Goal: Information Seeking & Learning: Learn about a topic

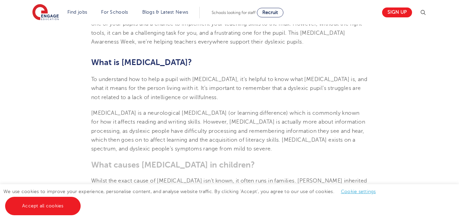
scroll to position [272, 0]
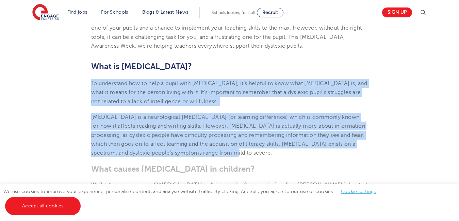
drag, startPoint x: 91, startPoint y: 69, endPoint x: 211, endPoint y: 141, distance: 139.3
copy section "To understand how to help a pupil with [MEDICAL_DATA], it’s helpful to know wha…"
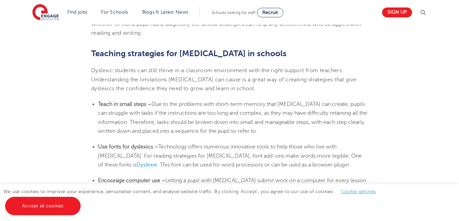
scroll to position [1090, 0]
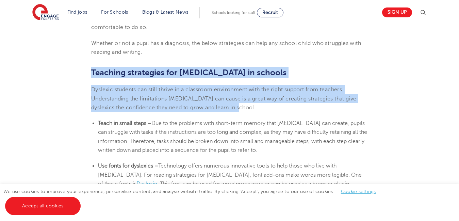
drag, startPoint x: 90, startPoint y: 55, endPoint x: 233, endPoint y: 95, distance: 148.5
copy section "Teaching strategies for [MEDICAL_DATA] in schools Dyslexic students can still t…"
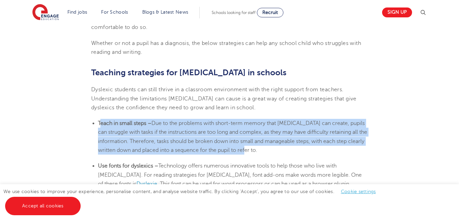
drag, startPoint x: 99, startPoint y: 108, endPoint x: 277, endPoint y: 137, distance: 179.9
click at [277, 137] on li "Teach in small steps – Due to the problems with short-term memory that [MEDICAL…" at bounding box center [233, 137] width 270 height 36
copy li "each in small steps – Due to the problems with short-term memory that [MEDICAL_…"
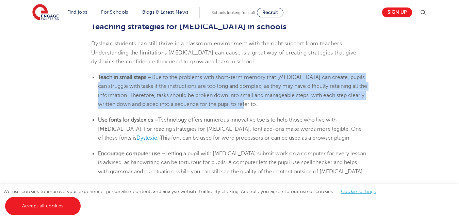
scroll to position [1140, 0]
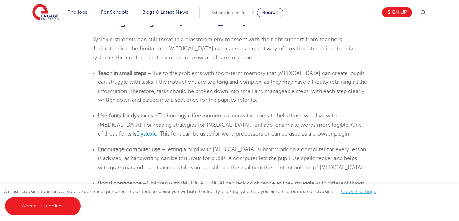
click at [101, 113] on b "Use fonts for dyslexics –" at bounding box center [128, 116] width 60 height 6
click at [98, 111] on ul "Use fonts for dyslexics – Technology offers numerous innovative tools to help t…" at bounding box center [229, 124] width 276 height 27
click at [98, 113] on b "Use fonts for dyslexics –" at bounding box center [128, 116] width 60 height 6
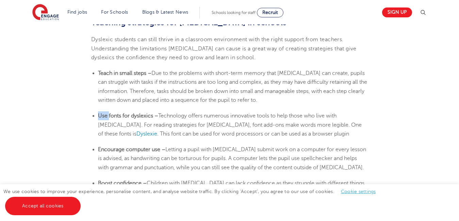
click at [98, 113] on b "Use fonts for dyslexics –" at bounding box center [128, 116] width 60 height 6
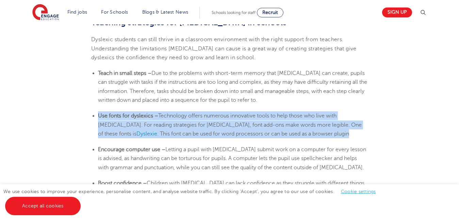
click at [98, 113] on b "Use fonts for dyslexics –" at bounding box center [128, 116] width 60 height 6
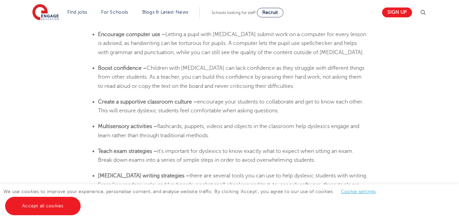
scroll to position [1259, 0]
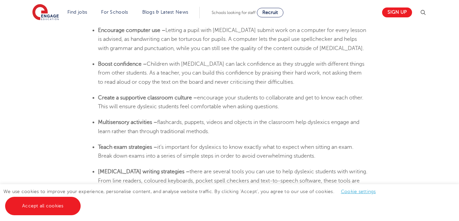
drag, startPoint x: 98, startPoint y: 84, endPoint x: 298, endPoint y: 93, distance: 199.5
click at [298, 93] on li "Create a supportive classroom culture – encourage your students to collaborate …" at bounding box center [233, 102] width 270 height 18
copy li "Create a supportive classroom culture – encourage your students to collaborate …"
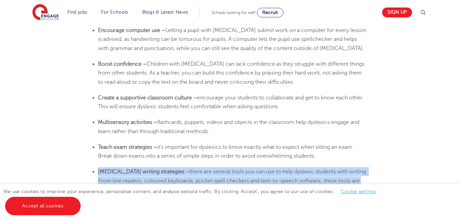
drag, startPoint x: 98, startPoint y: 156, endPoint x: 149, endPoint y: 181, distance: 56.3
copy section "[MEDICAL_DATA] writing strategies – there are several tools you can use to help…"
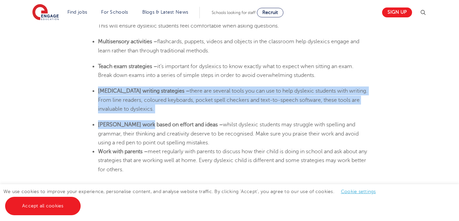
scroll to position [1347, 0]
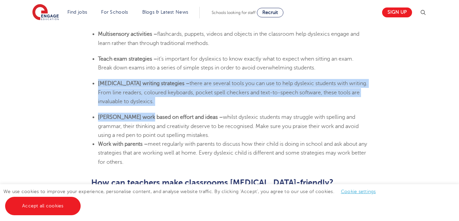
click at [148, 92] on li "[MEDICAL_DATA] writing strategies – there are several tools you can use to help…" at bounding box center [233, 92] width 270 height 27
drag, startPoint x: 98, startPoint y: 69, endPoint x: 154, endPoint y: 85, distance: 58.9
click at [154, 85] on ul "[MEDICAL_DATA] writing strategies – there are several tools you can use to help…" at bounding box center [229, 92] width 276 height 27
copy li "[MEDICAL_DATA] writing strategies – there are several tools you can use to help…"
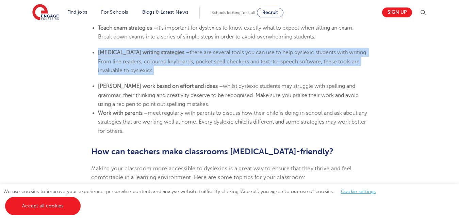
scroll to position [1390, 0]
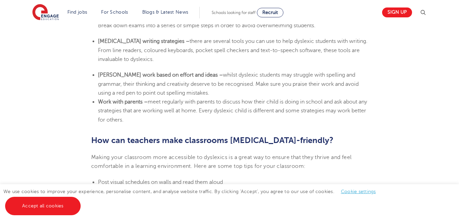
click at [268, 72] on span "whilst dyslexic students may struggle with spelling and grammar, their thinking…" at bounding box center [228, 84] width 261 height 24
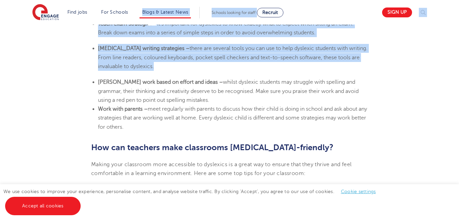
scroll to position [1378, 0]
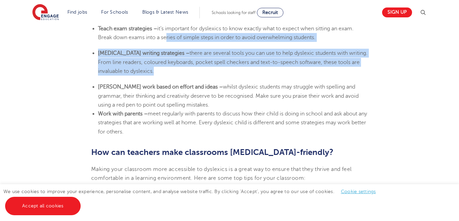
drag, startPoint x: 98, startPoint y: 59, endPoint x: 164, endPoint y: 27, distance: 73.6
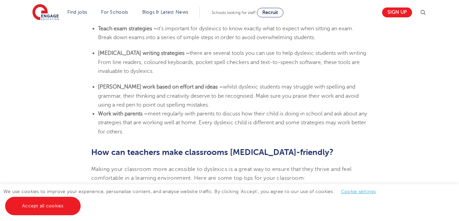
drag, startPoint x: 99, startPoint y: 72, endPoint x: 176, endPoint y: 92, distance: 80.2
click at [176, 92] on li "[PERSON_NAME] work based on effort and ideas – whilst dyslexic students may str…" at bounding box center [233, 95] width 270 height 27
copy li "[PERSON_NAME] work based on effort and ideas – whilst dyslexic students may str…"
drag, startPoint x: 150, startPoint y: 100, endPoint x: 204, endPoint y: 119, distance: 56.9
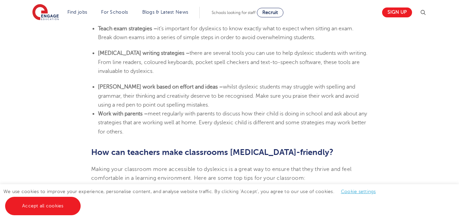
click at [204, 119] on li "Work with parents – meet regularly with parents to discuss how their child is d…" at bounding box center [233, 122] width 270 height 27
copy span "meet regularly with parents to discuss how their child is doing in school and a…"
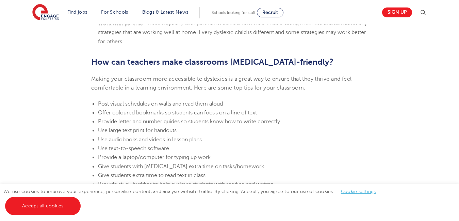
scroll to position [1467, 0]
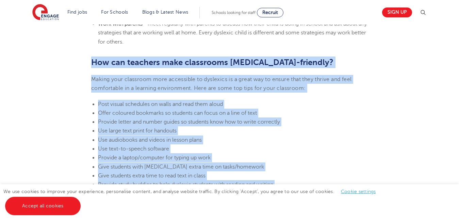
drag, startPoint x: 90, startPoint y: 48, endPoint x: 462, endPoint y: 177, distance: 393.2
copy section "How can teachers make classrooms [MEDICAL_DATA]-friendly? Making your classroom…"
